Goal: Information Seeking & Learning: Learn about a topic

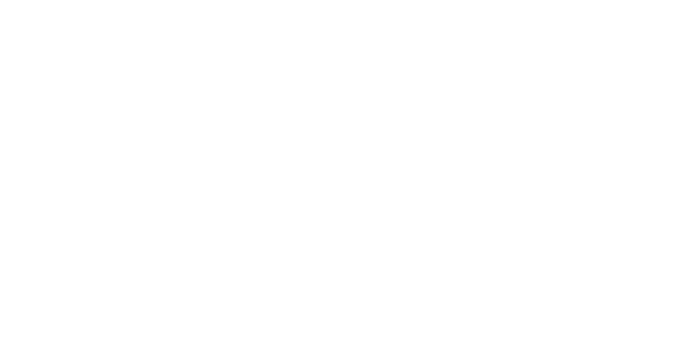
select select "Song"
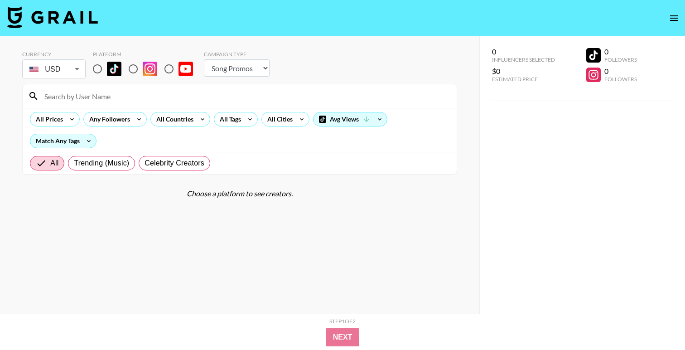
click at [95, 69] on input "radio" at bounding box center [97, 68] width 19 height 19
radio input "true"
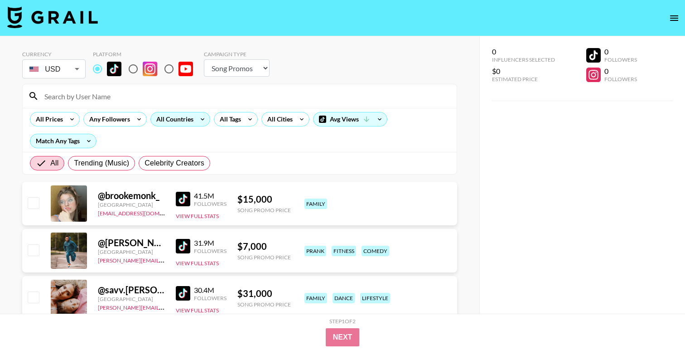
click at [179, 121] on div "All Countries" at bounding box center [173, 119] width 44 height 14
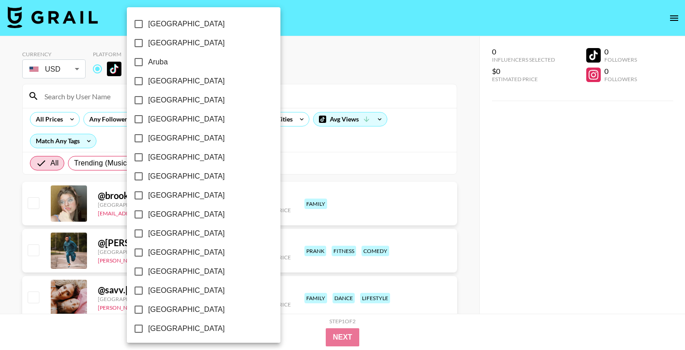
click at [349, 59] on div at bounding box center [342, 175] width 685 height 350
click at [287, 97] on div at bounding box center [342, 175] width 685 height 350
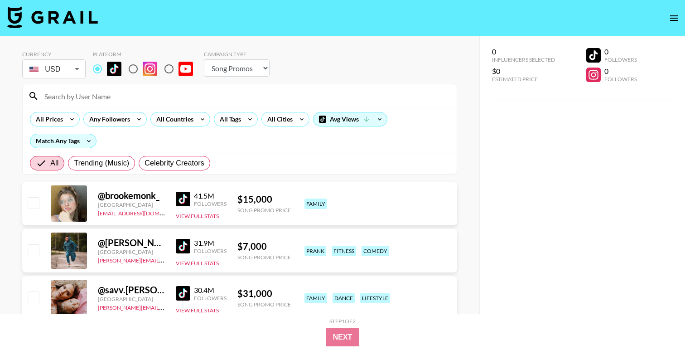
scroll to position [707, 0]
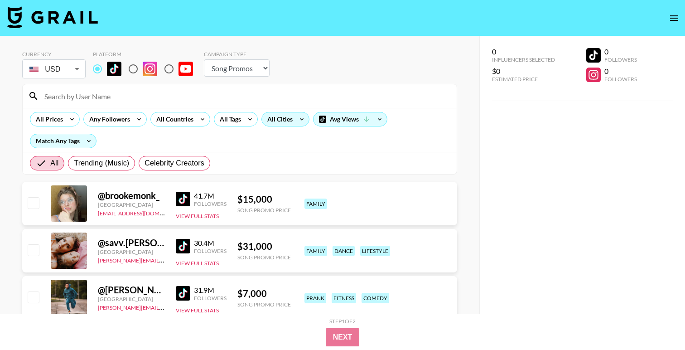
click at [264, 118] on div "All Cities" at bounding box center [278, 119] width 33 height 14
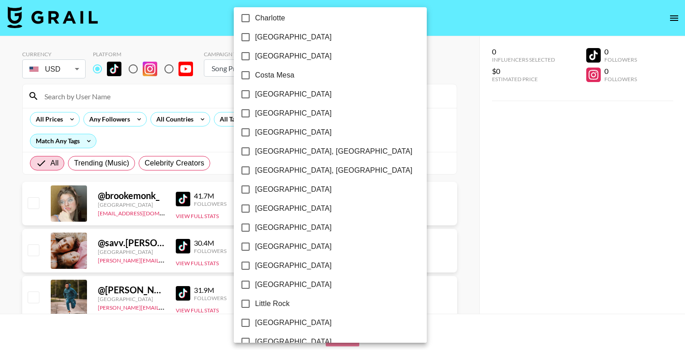
scroll to position [435, 0]
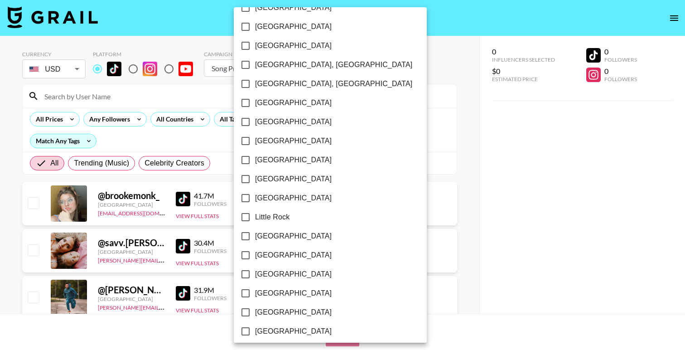
click at [418, 92] on div at bounding box center [342, 175] width 685 height 350
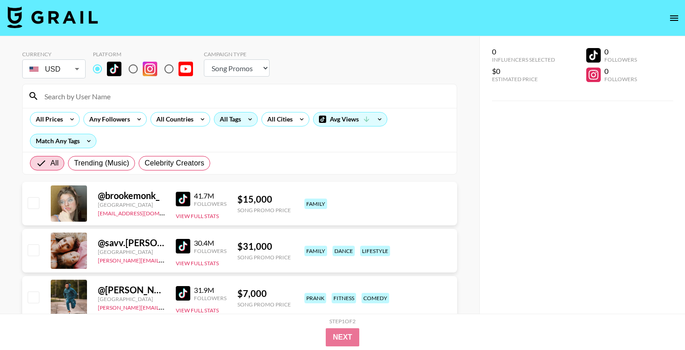
click at [244, 124] on div "All Tags" at bounding box center [236, 119] width 44 height 14
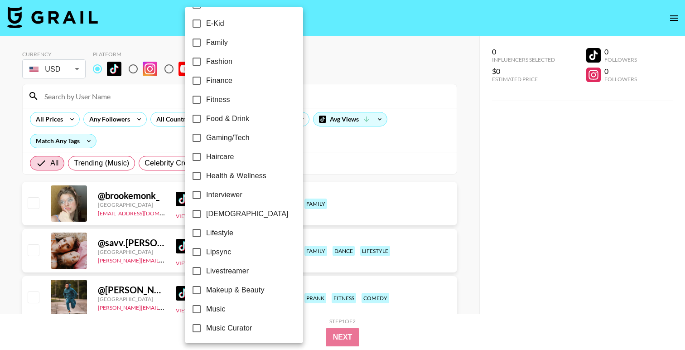
scroll to position [253, 0]
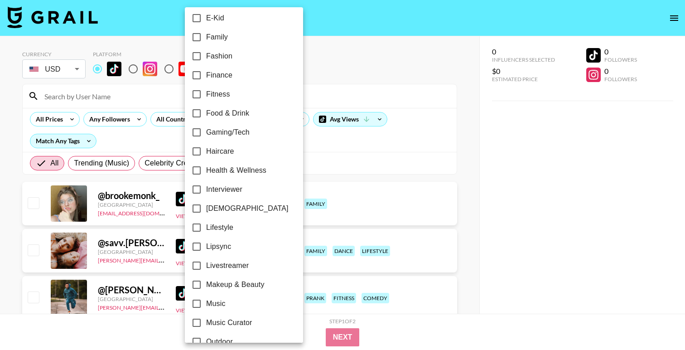
click at [217, 36] on span "Family" at bounding box center [217, 37] width 22 height 11
click at [206, 36] on input "Family" at bounding box center [196, 37] width 19 height 19
checkbox input "true"
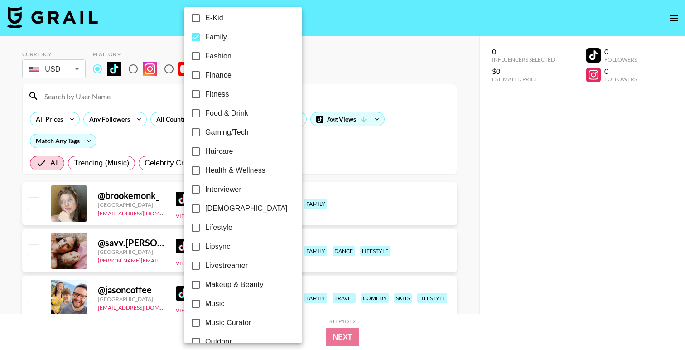
click at [369, 61] on div at bounding box center [342, 175] width 685 height 350
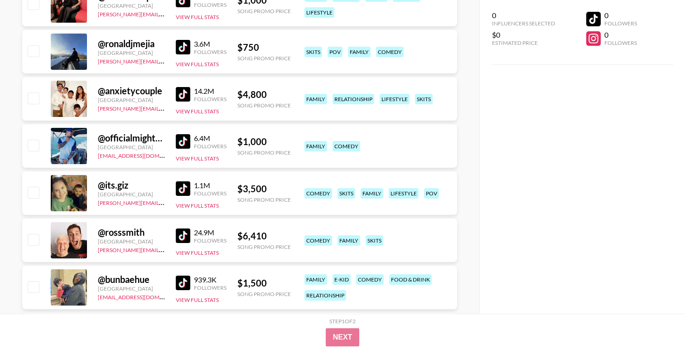
scroll to position [444, 0]
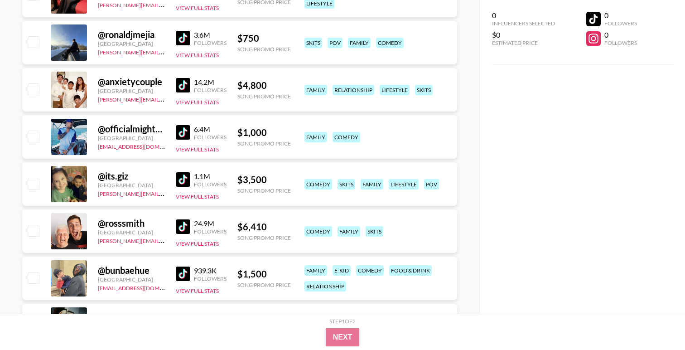
click at [179, 174] on img at bounding box center [183, 179] width 14 height 14
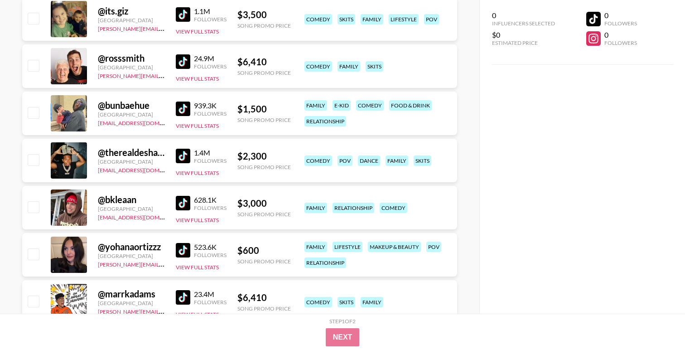
scroll to position [616, 0]
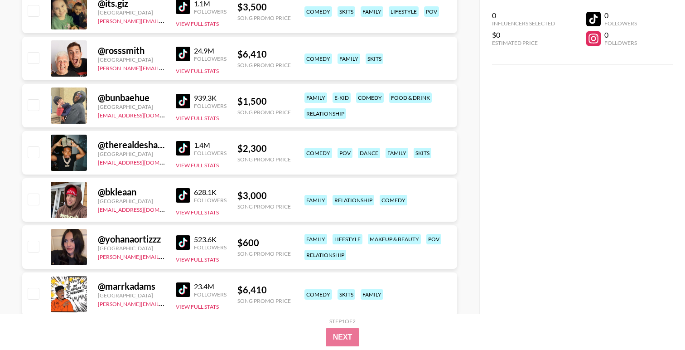
click at [182, 98] on img at bounding box center [183, 101] width 14 height 14
